Goal: Task Accomplishment & Management: Manage account settings

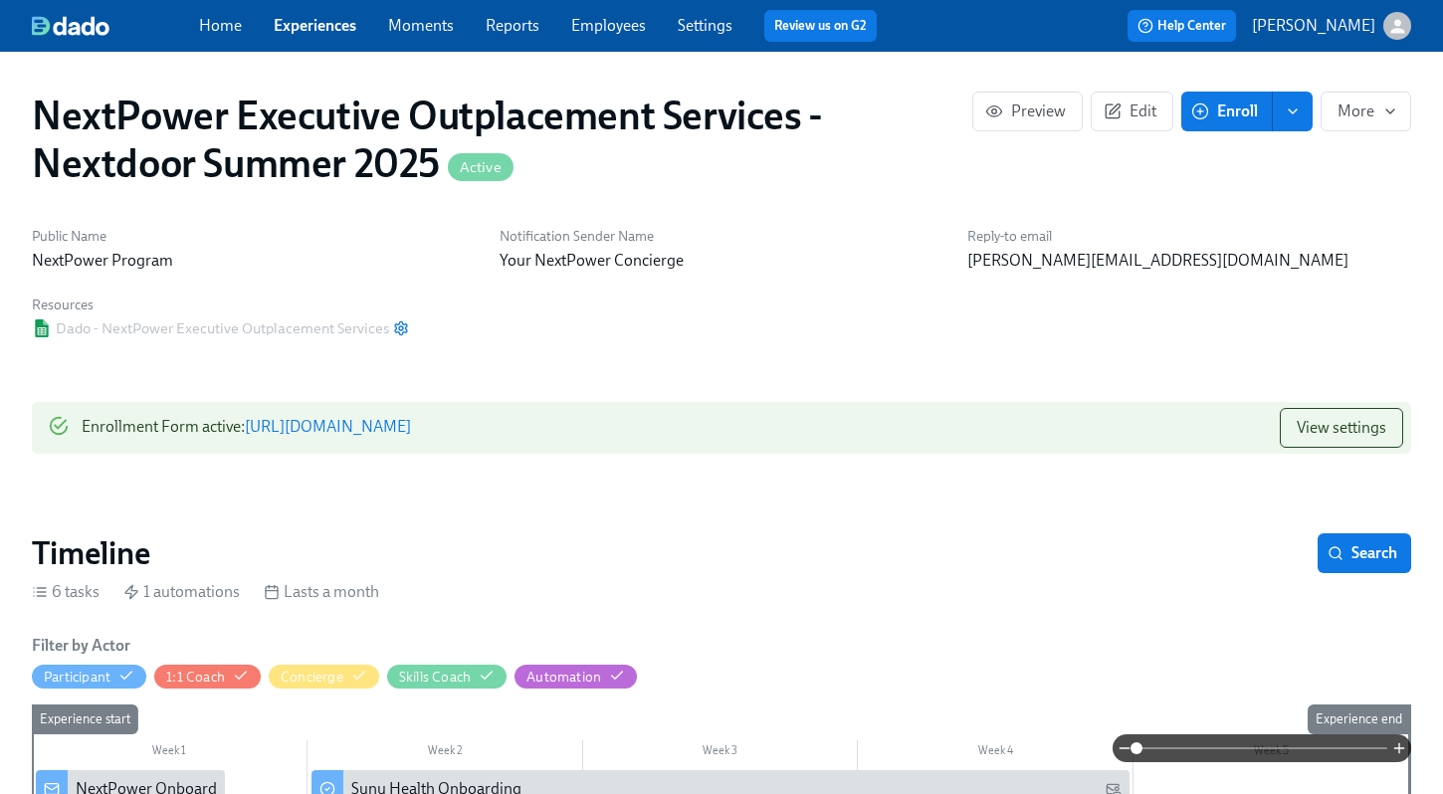
scroll to position [8, 0]
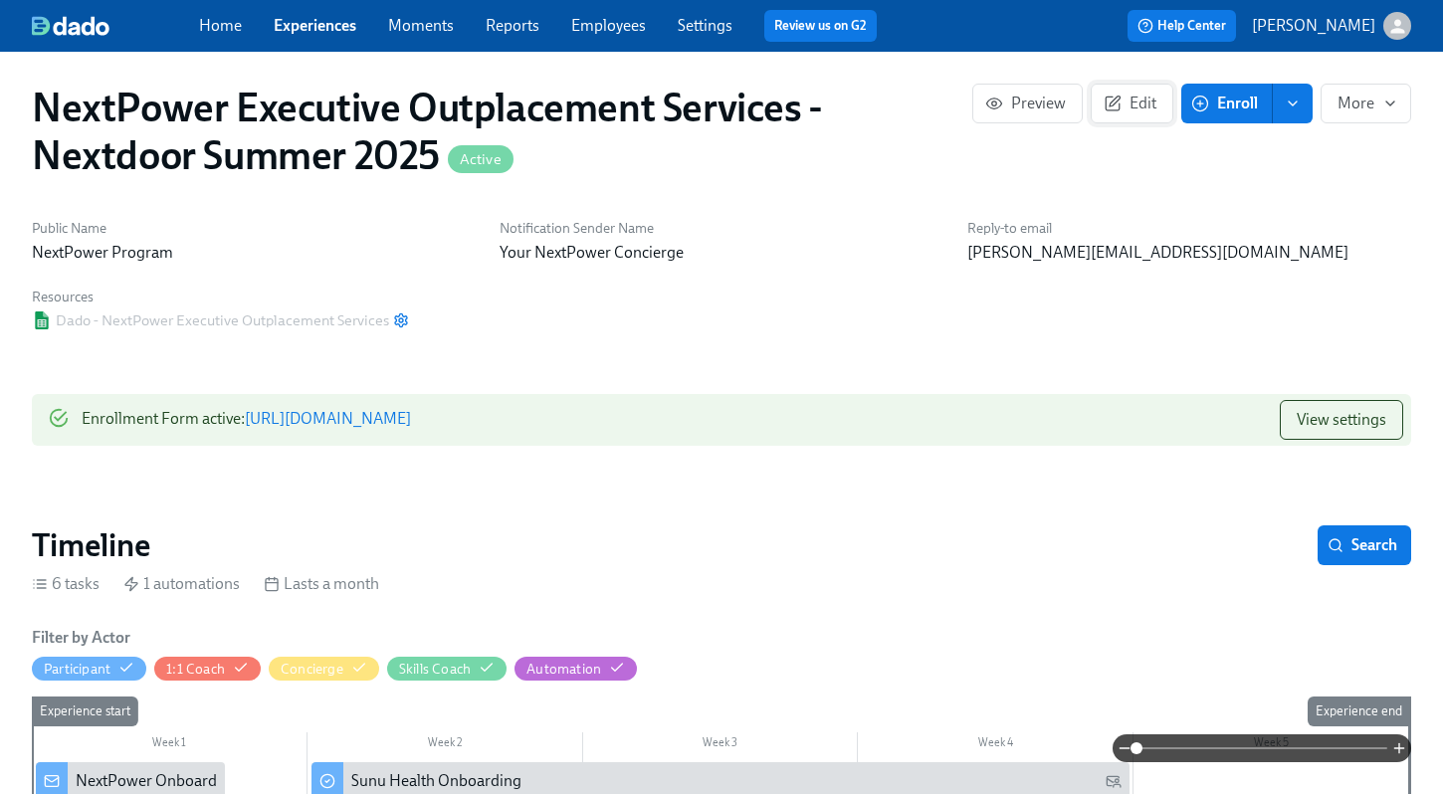
click at [1136, 98] on span "Edit" at bounding box center [1132, 104] width 49 height 20
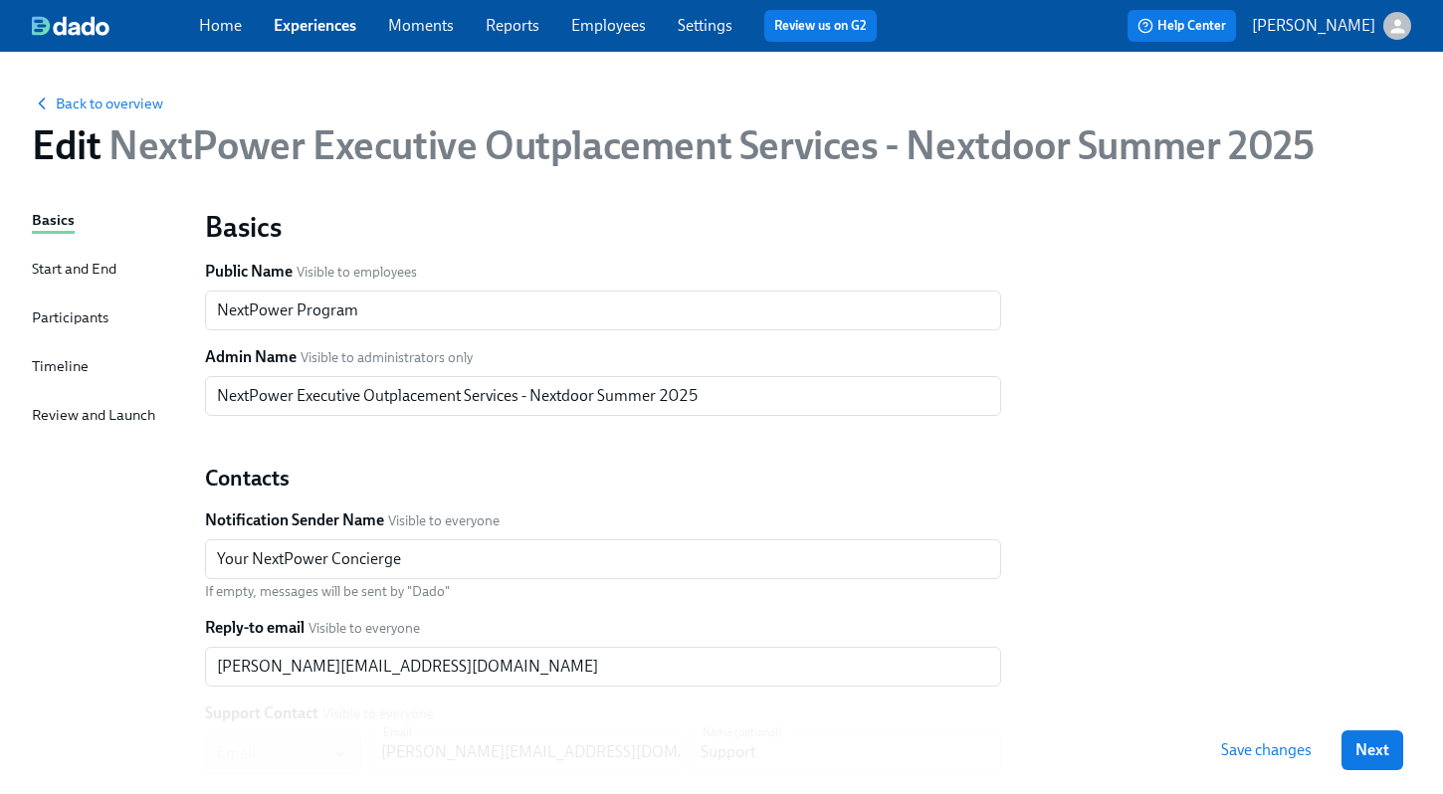
click at [70, 367] on div "Timeline" at bounding box center [60, 366] width 57 height 22
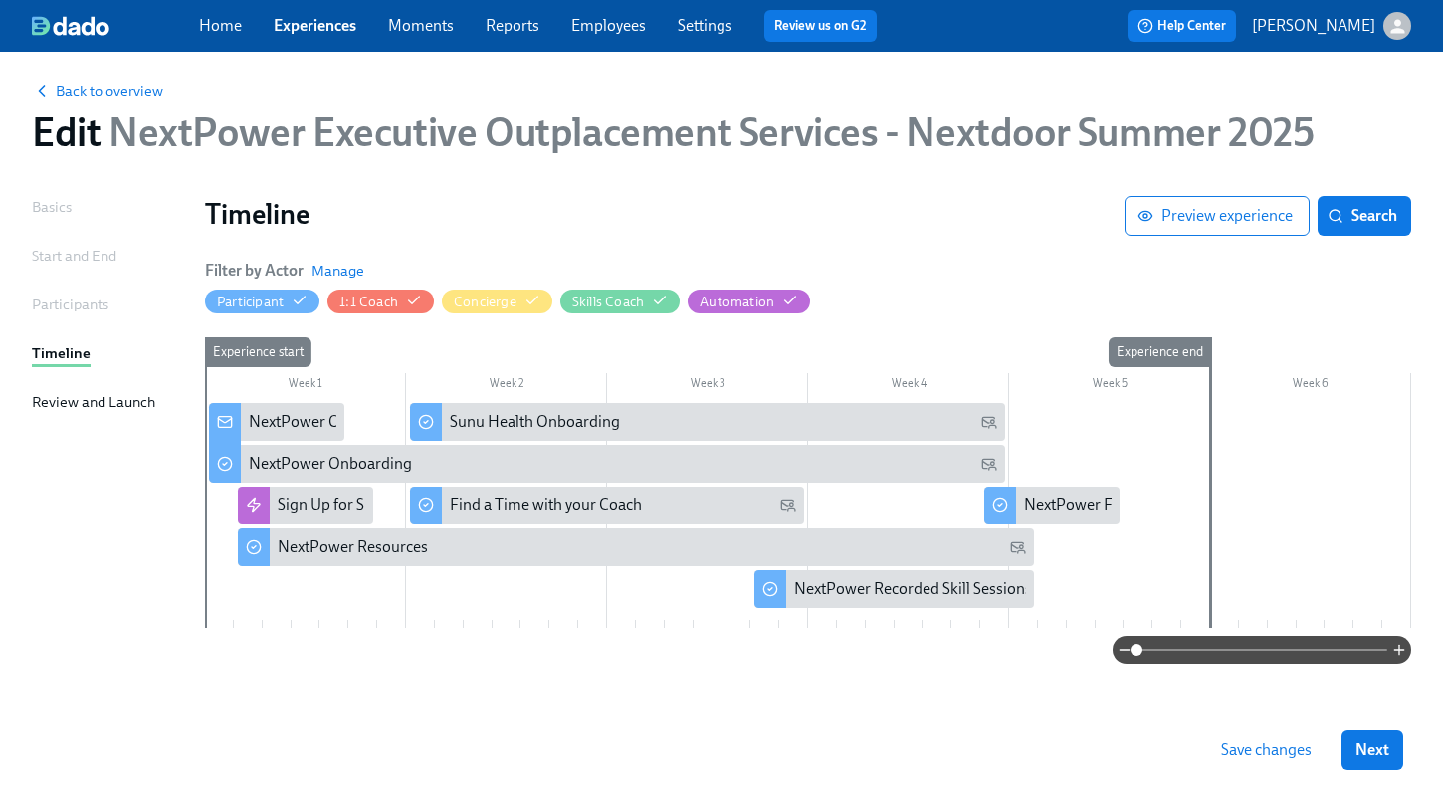
scroll to position [18, 0]
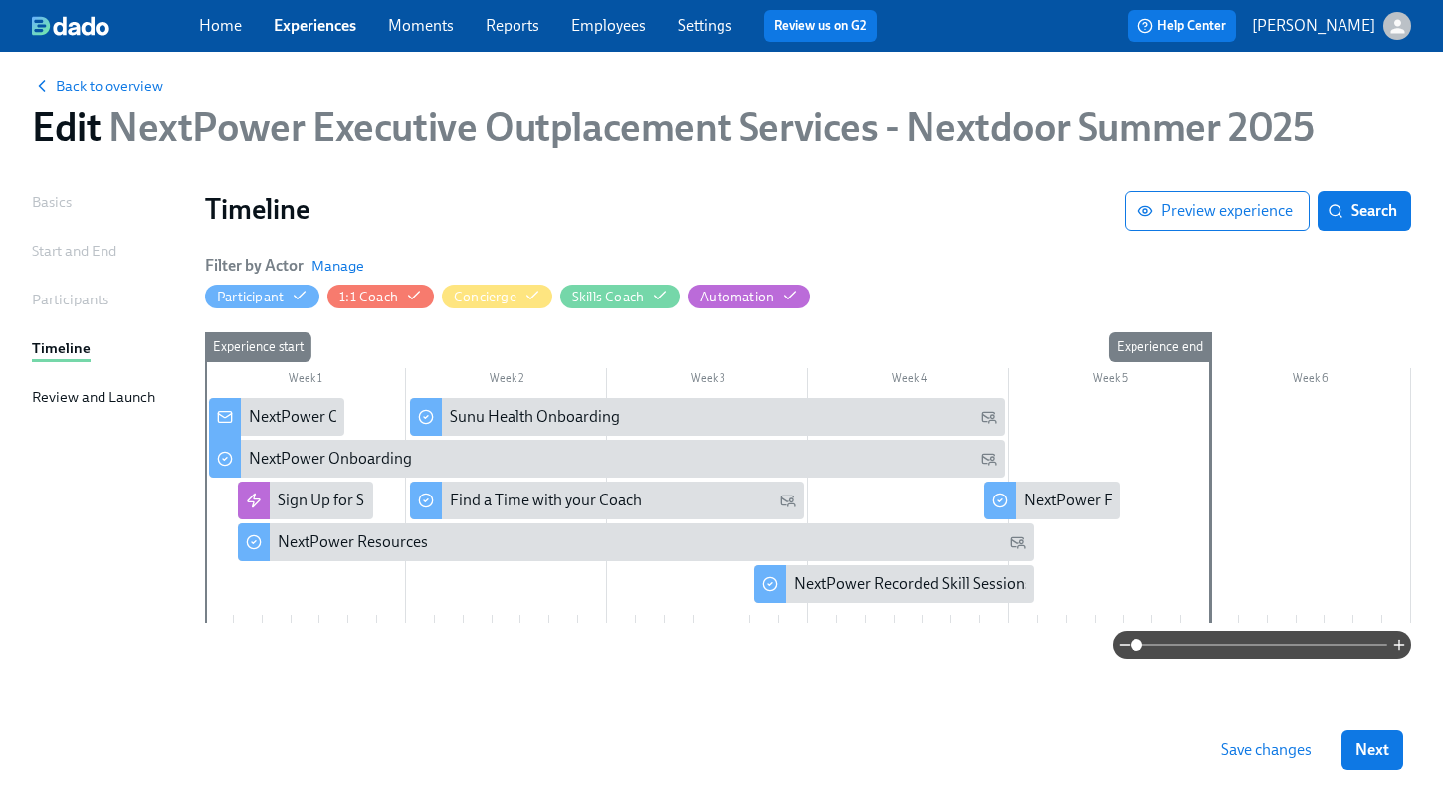
click at [86, 253] on div "Start and End" at bounding box center [74, 251] width 85 height 22
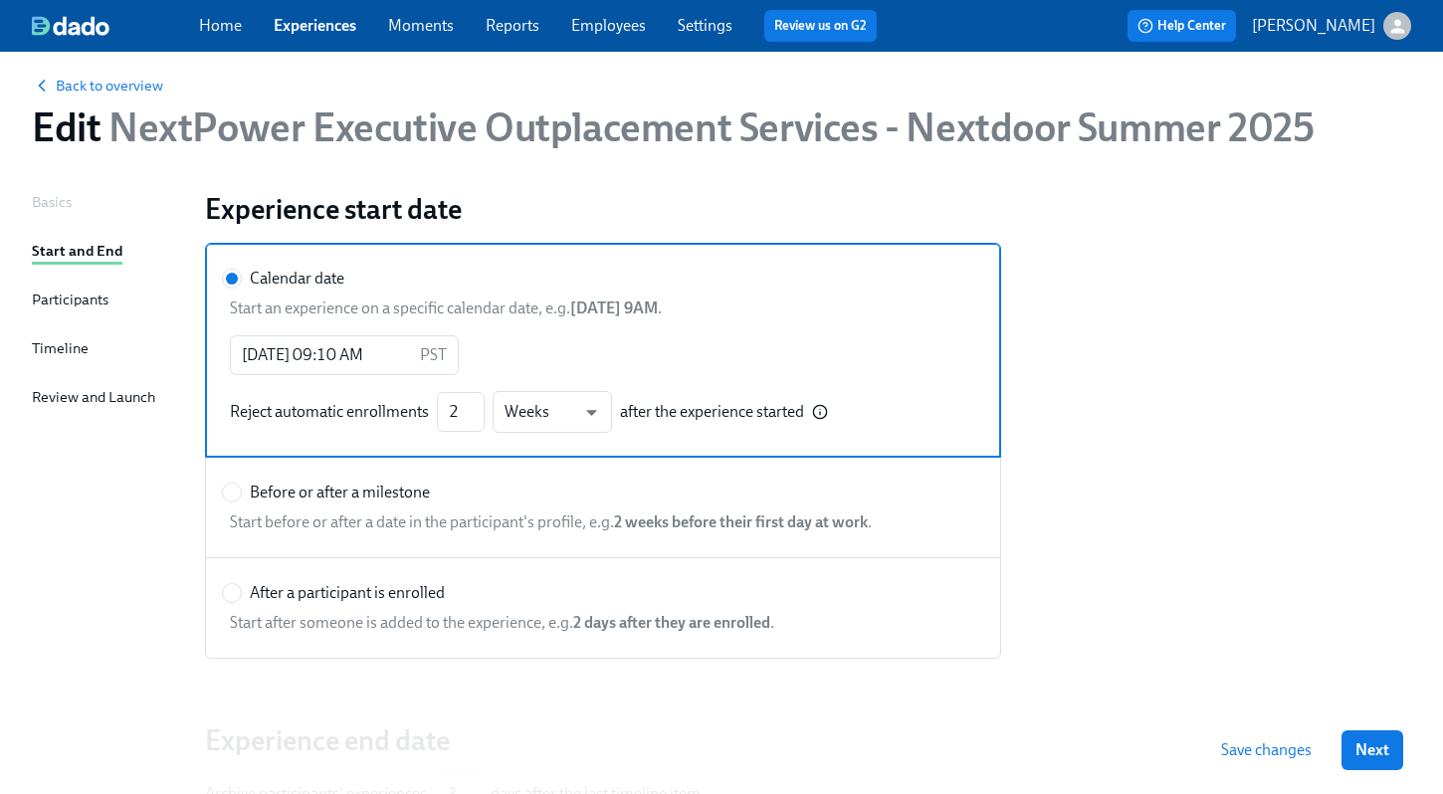
click at [44, 303] on div "Participants" at bounding box center [70, 300] width 77 height 22
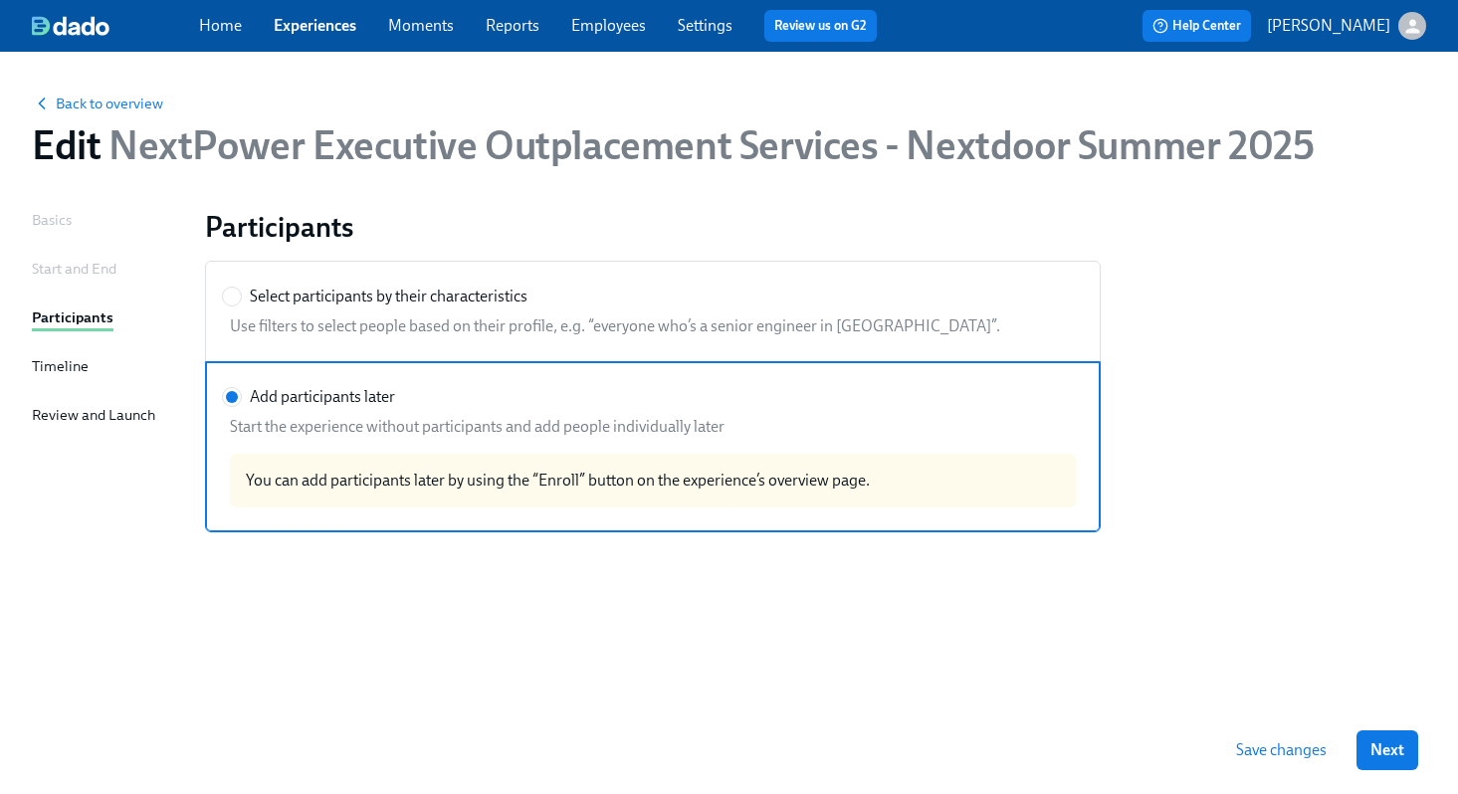
click at [64, 367] on div "Timeline" at bounding box center [60, 366] width 57 height 22
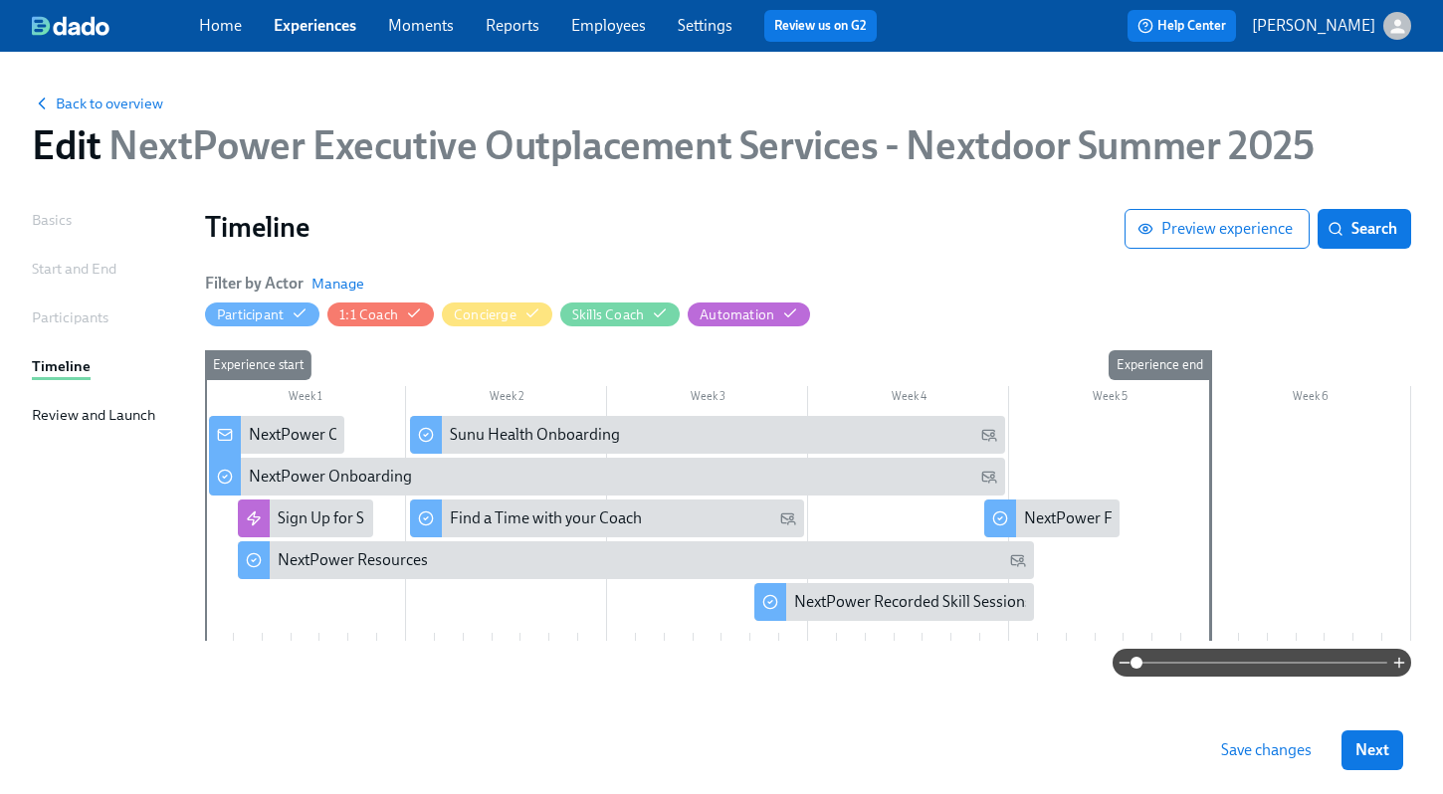
scroll to position [18, 0]
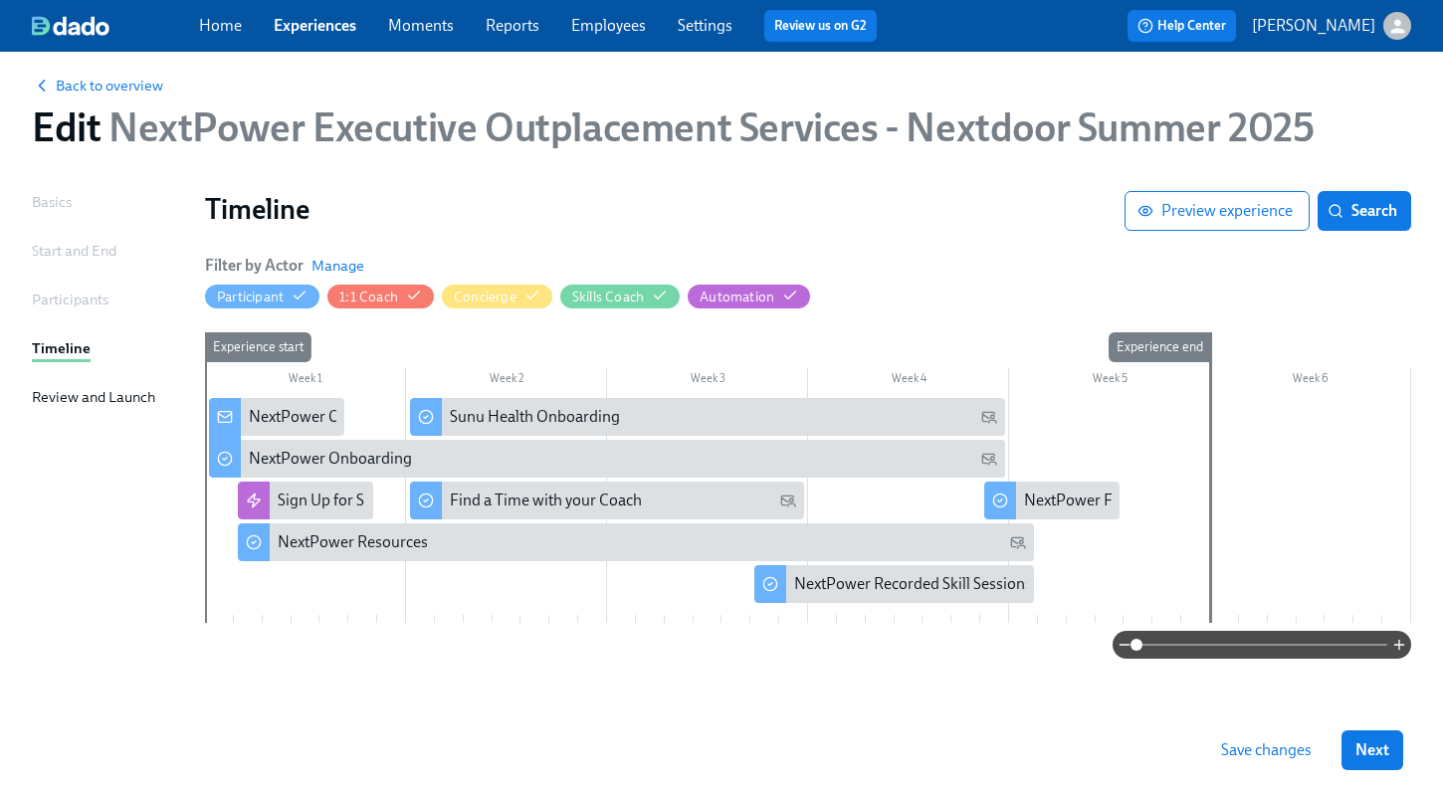
click at [438, 600] on div at bounding box center [808, 510] width 1206 height 225
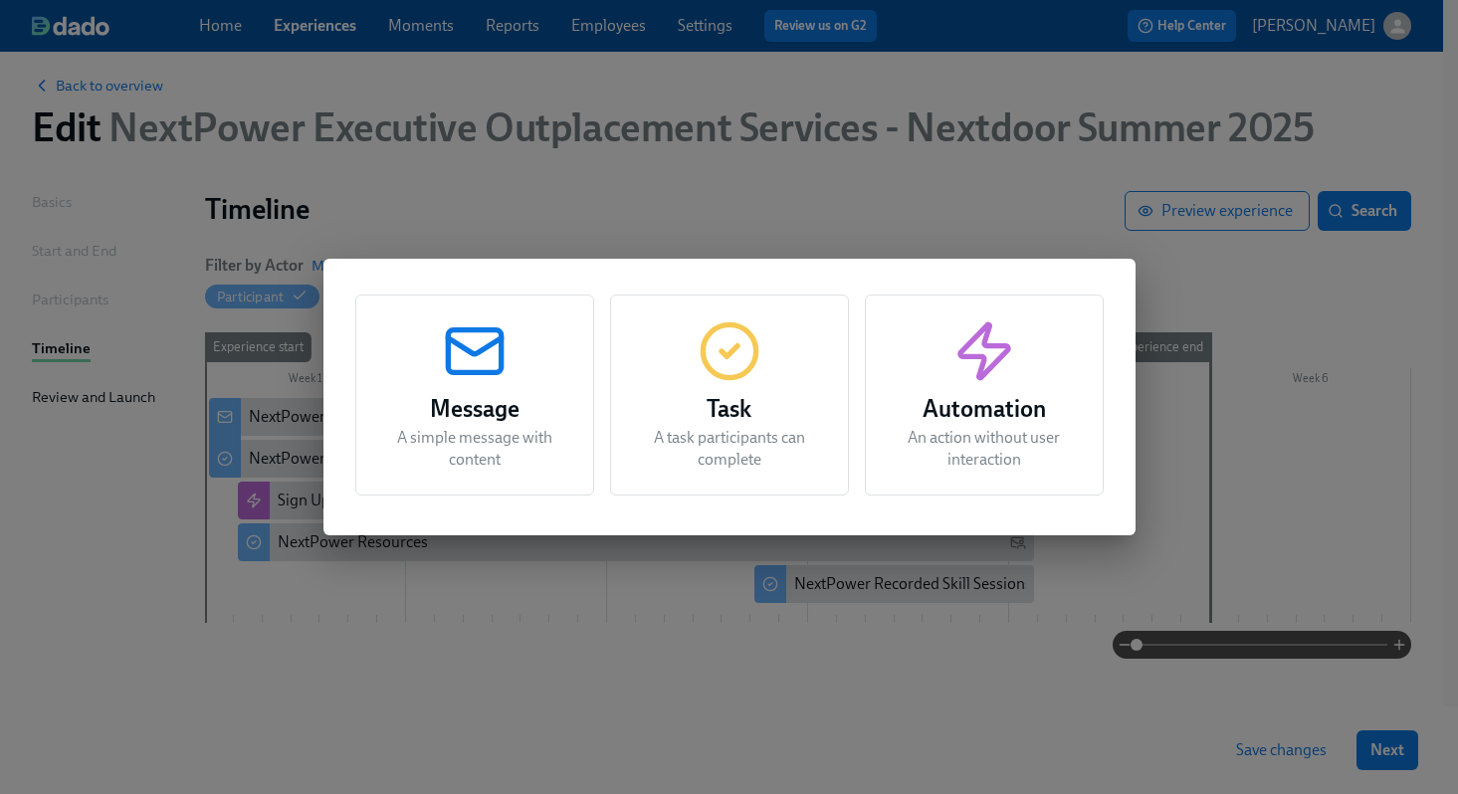
click at [442, 233] on div "Message A simple message with content Task A task participants can complete Aut…" at bounding box center [729, 397] width 1458 height 794
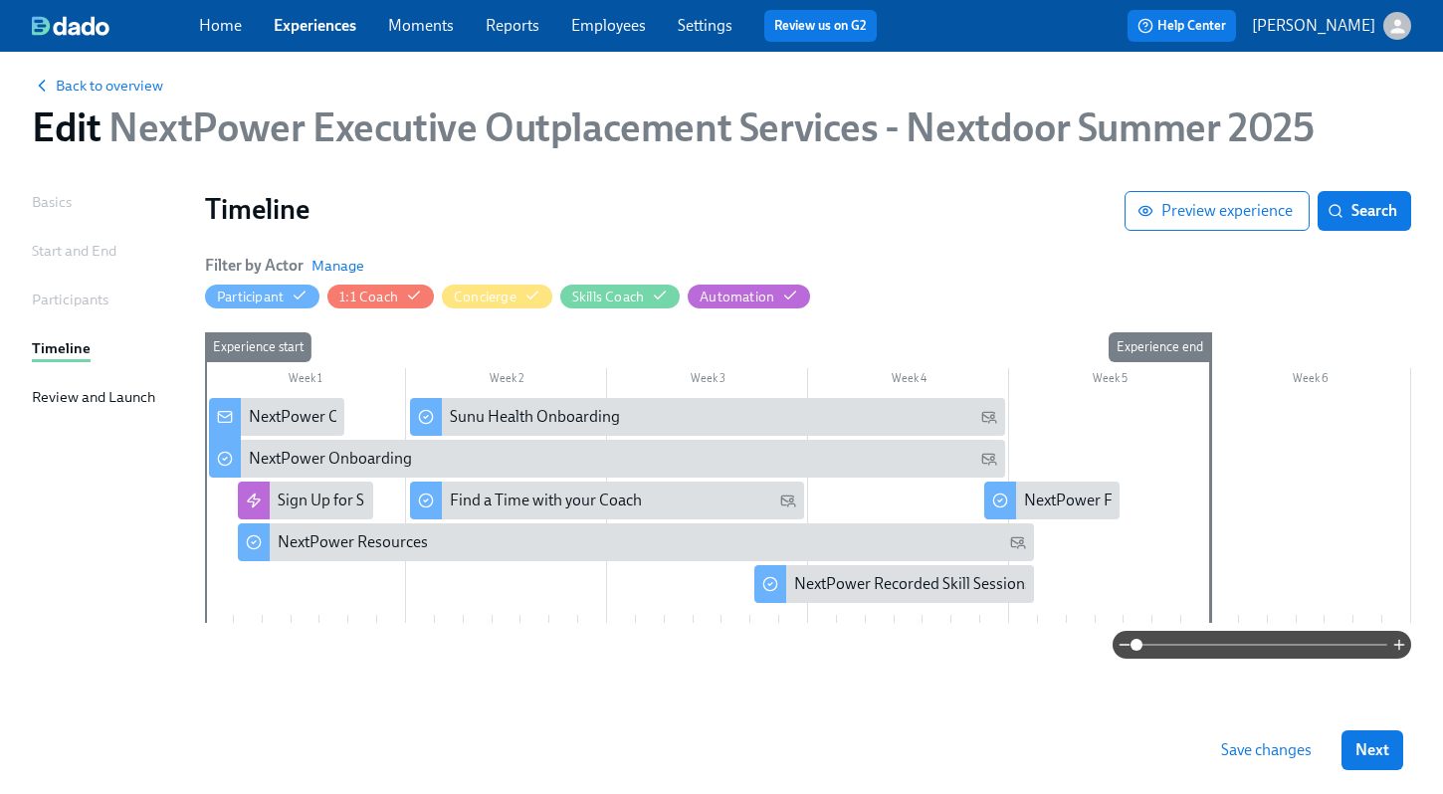
click at [419, 594] on div at bounding box center [808, 510] width 1206 height 225
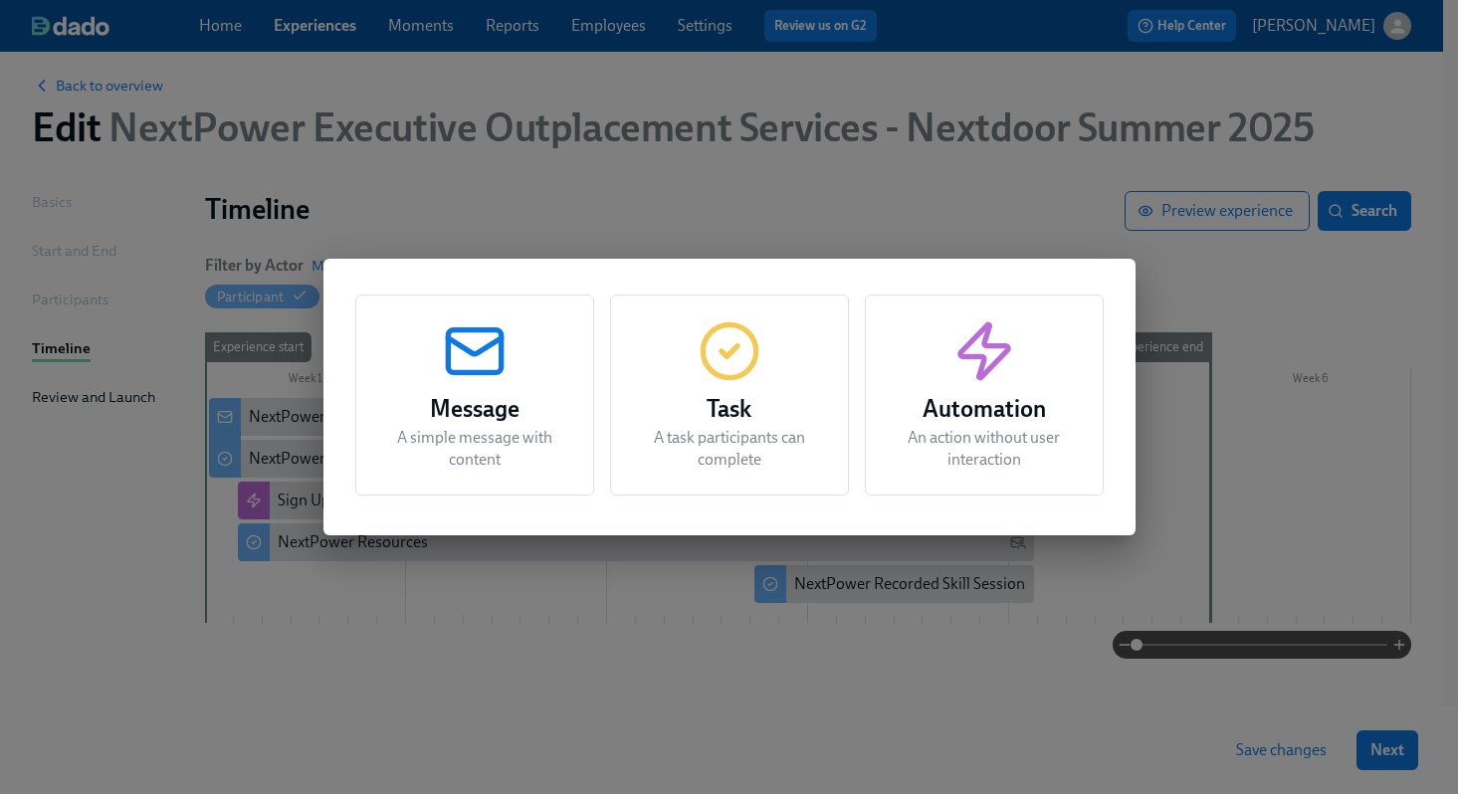
click at [971, 225] on div "Message A simple message with content Task A task participants can complete Aut…" at bounding box center [729, 397] width 1458 height 794
